Goal: Transaction & Acquisition: Purchase product/service

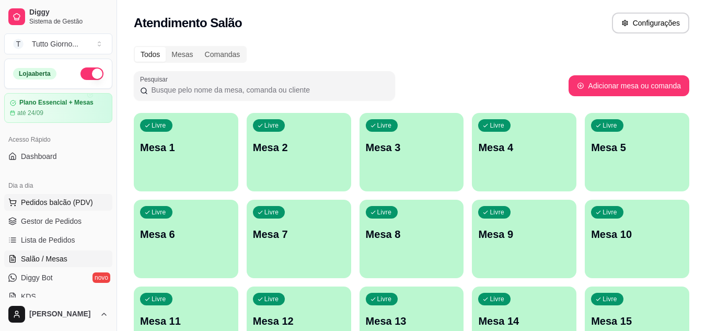
click at [53, 201] on span "Pedidos balcão (PDV)" at bounding box center [57, 202] width 72 height 10
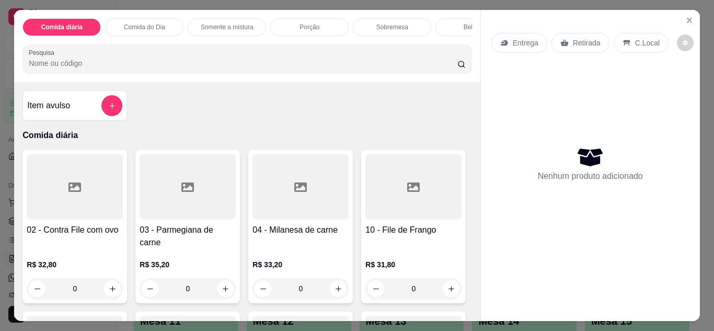
click at [521, 42] on p "Entrega" at bounding box center [526, 43] width 26 height 10
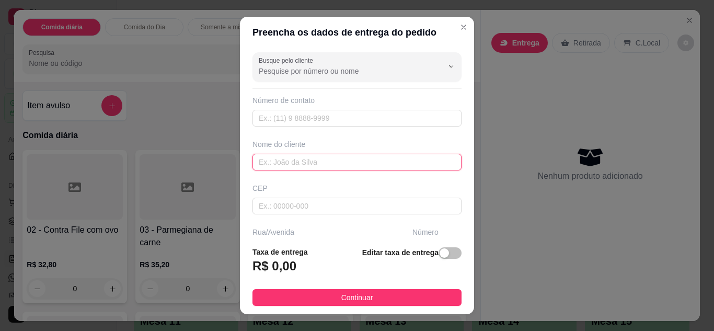
click at [350, 163] on input "text" at bounding box center [357, 162] width 209 height 17
type input "CLEIDE CONTABILIDADE"
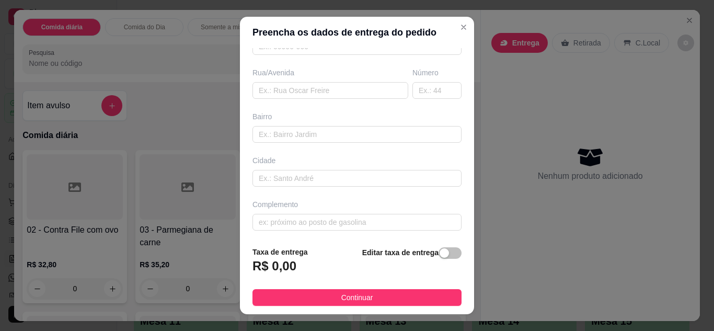
scroll to position [162, 0]
click at [381, 224] on input "text" at bounding box center [357, 219] width 209 height 17
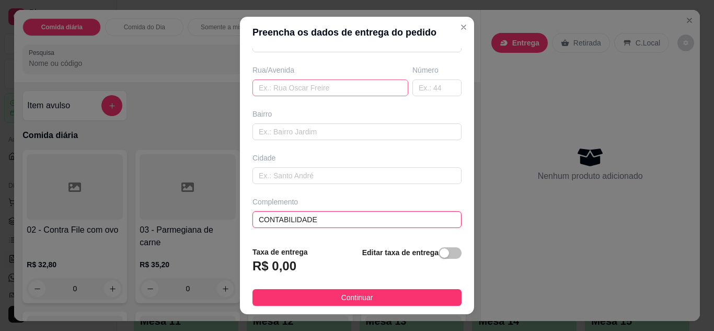
type input "CONTABILIDADE"
click at [351, 90] on input "text" at bounding box center [331, 87] width 156 height 17
type input "ALMIRANTE [PERSON_NAME]"
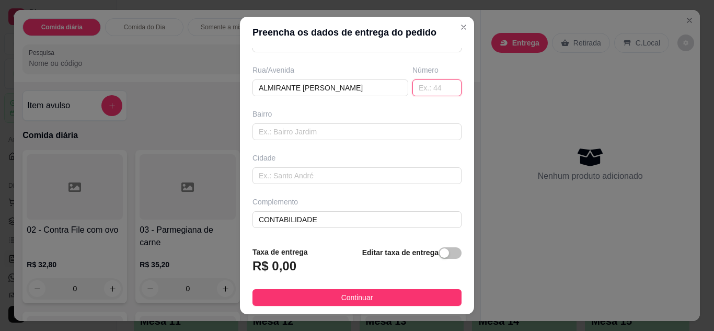
click at [418, 93] on input "text" at bounding box center [437, 87] width 49 height 17
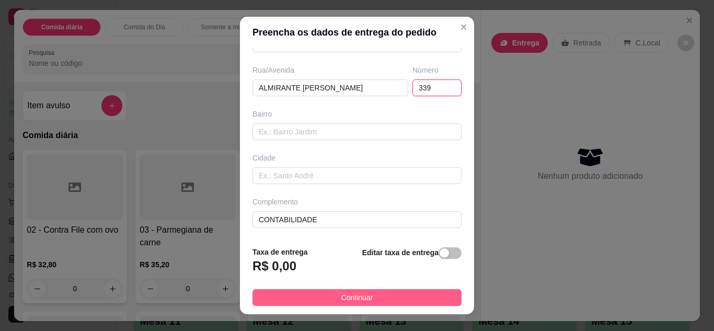
type input "339"
click at [389, 294] on button "Continuar" at bounding box center [357, 297] width 209 height 17
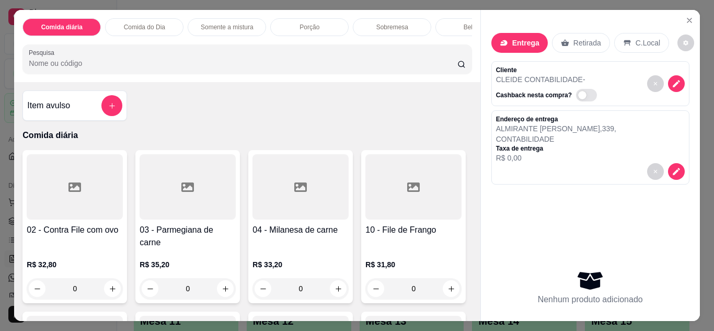
click at [334, 281] on div "0" at bounding box center [301, 288] width 96 height 21
click at [243, 25] on p "Somente a mistura" at bounding box center [227, 27] width 53 height 8
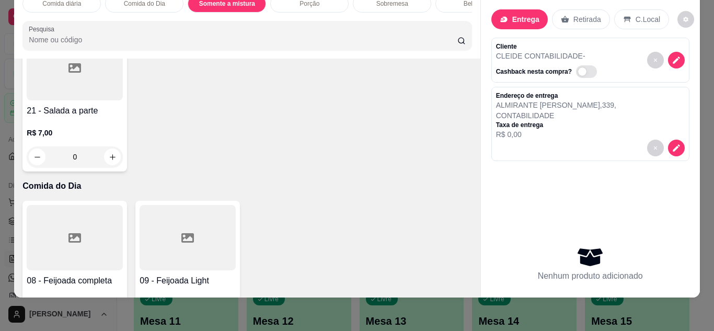
scroll to position [216, 0]
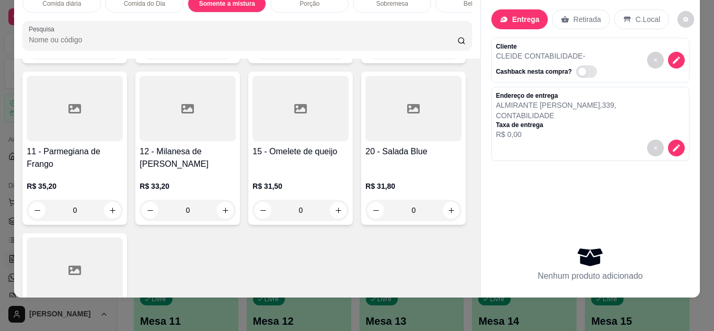
click at [467, 66] on div "Item avulso Comida diária 02 - Contra File com ovo R$ 32,80 0 03 - Parmegiana d…" at bounding box center [247, 178] width 466 height 239
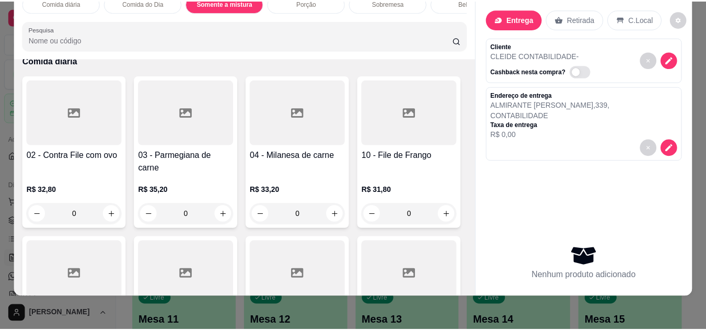
scroll to position [0, 0]
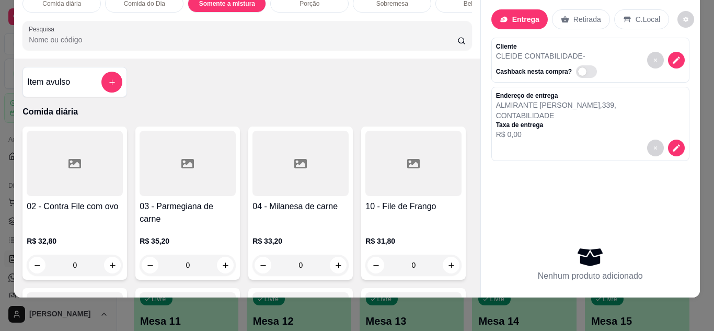
click at [333, 255] on div "0" at bounding box center [301, 265] width 96 height 21
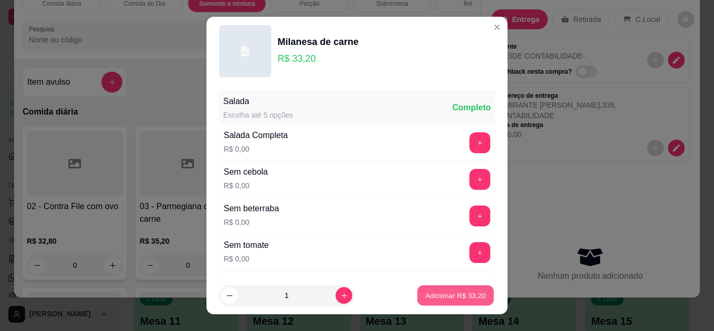
click at [459, 298] on p "Adicionar R$ 33,20" at bounding box center [456, 296] width 61 height 10
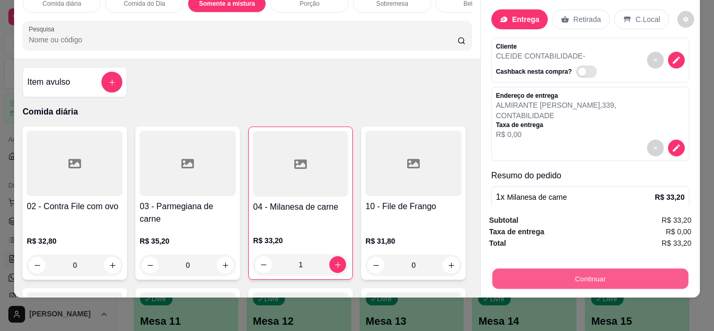
click at [578, 271] on button "Continuar" at bounding box center [590, 279] width 196 height 20
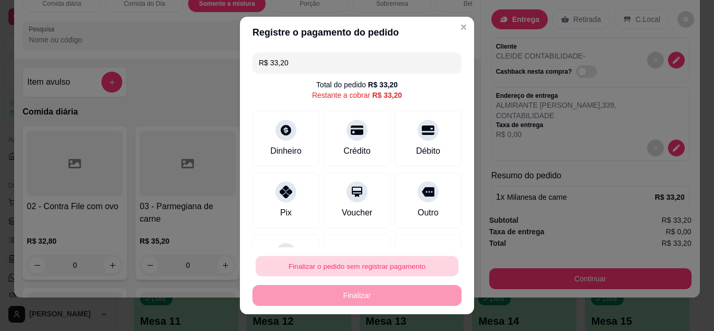
click at [384, 267] on button "Finalizar o pedido sem registrar pagamento" at bounding box center [357, 266] width 203 height 20
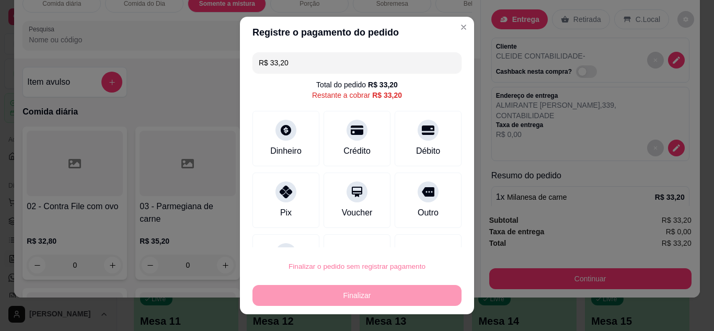
click at [413, 239] on button "Confirmar" at bounding box center [416, 237] width 39 height 16
type input "0"
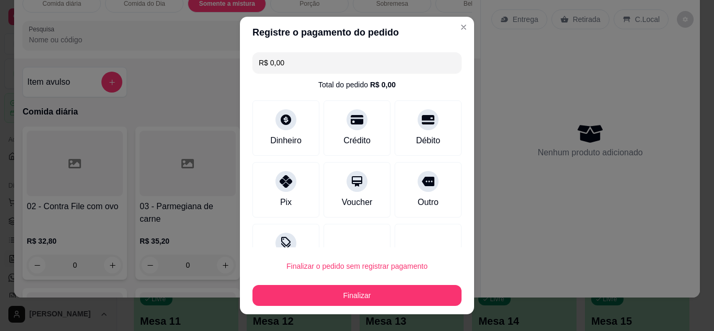
type input "R$ 0,00"
